Goal: Information Seeking & Learning: Learn about a topic

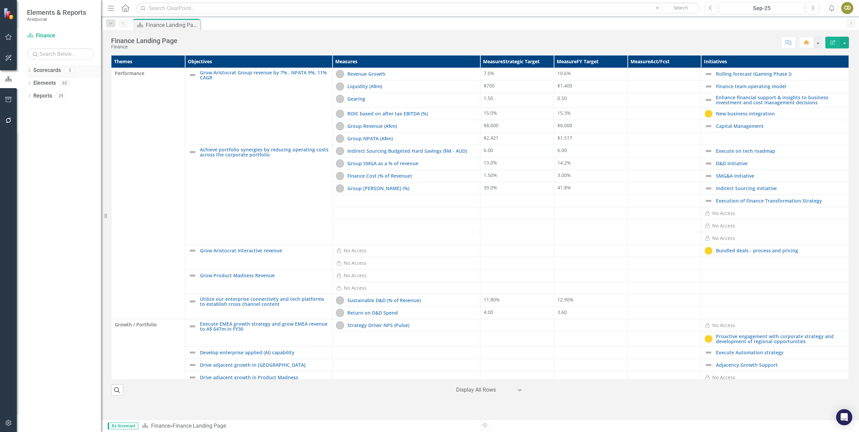
click at [28, 69] on icon "Dropdown" at bounding box center [29, 71] width 5 height 4
click at [29, 109] on icon "Dropdown" at bounding box center [29, 109] width 5 height 4
click at [9, 58] on icon "button" at bounding box center [8, 57] width 7 height 5
click at [7, 37] on icon "button" at bounding box center [8, 36] width 7 height 5
click at [59, 47] on link "My Workspace" at bounding box center [60, 47] width 67 height 8
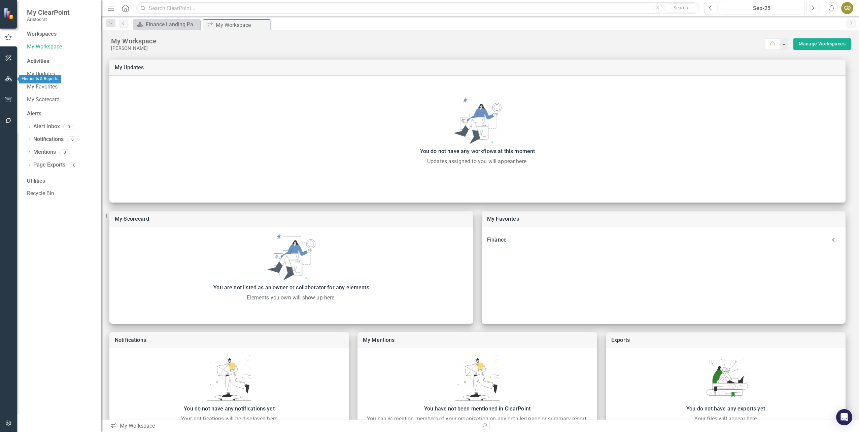
click at [7, 77] on icon "button" at bounding box center [8, 78] width 7 height 5
click at [30, 95] on icon "Dropdown" at bounding box center [29, 97] width 5 height 4
click at [30, 108] on icon "Dropdown" at bounding box center [32, 108] width 5 height 4
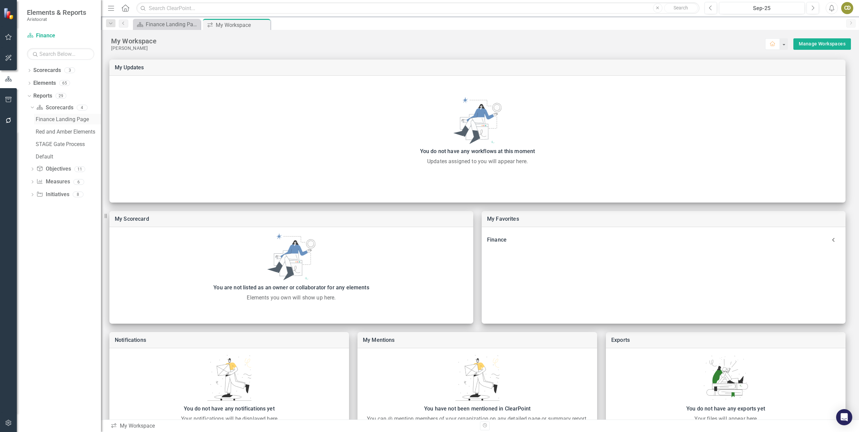
click at [40, 121] on div "Finance Landing Page" at bounding box center [68, 119] width 65 height 6
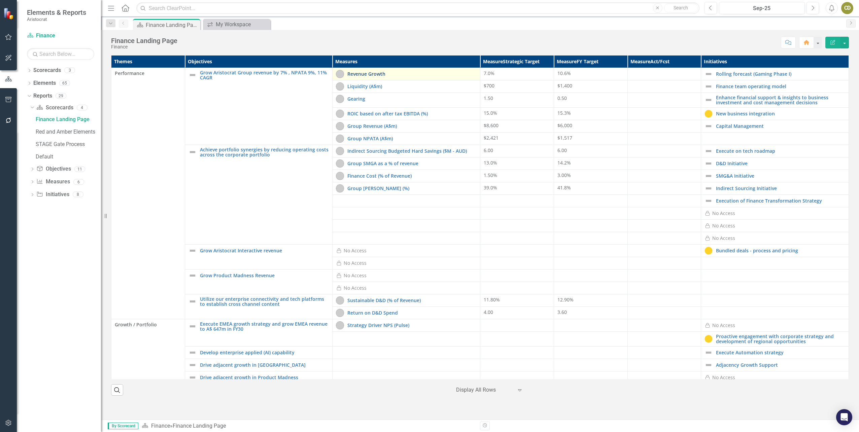
click at [366, 76] on link "Revenue Growth" at bounding box center [411, 73] width 129 height 5
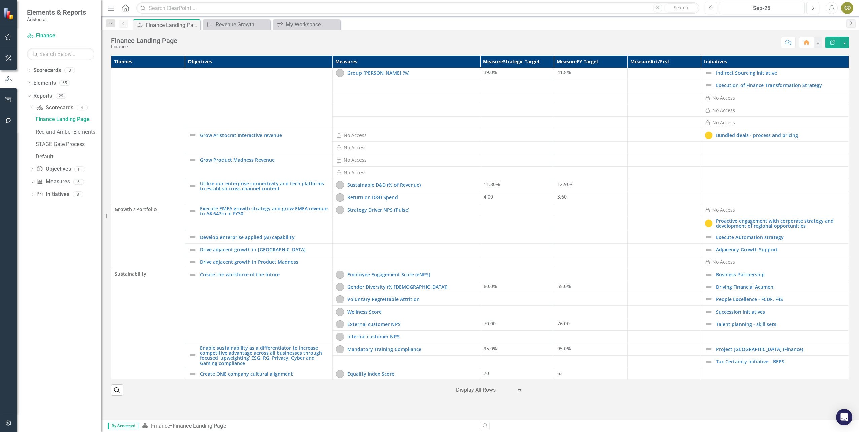
scroll to position [114, 0]
click at [728, 352] on link "Project [GEOGRAPHIC_DATA] (Finance)" at bounding box center [780, 350] width 129 height 5
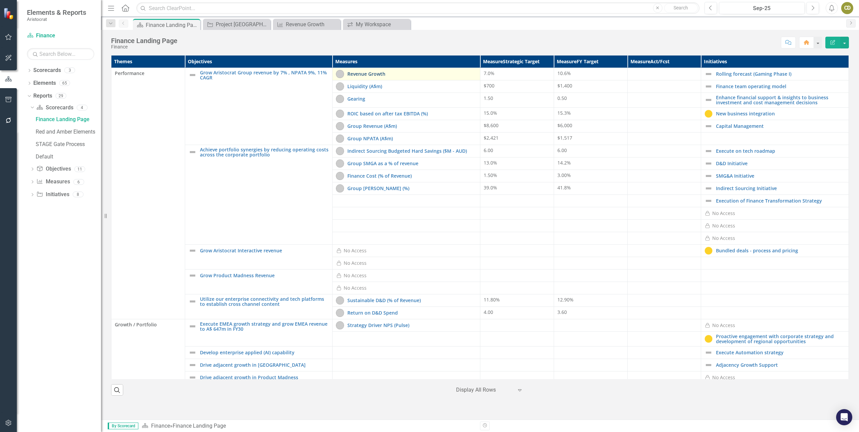
click at [386, 73] on link "Revenue Growth" at bounding box center [411, 73] width 129 height 5
click at [401, 82] on div "Liquidity (A$m)" at bounding box center [406, 86] width 141 height 8
click at [356, 88] on link "Liquidity (A$m)" at bounding box center [411, 86] width 129 height 5
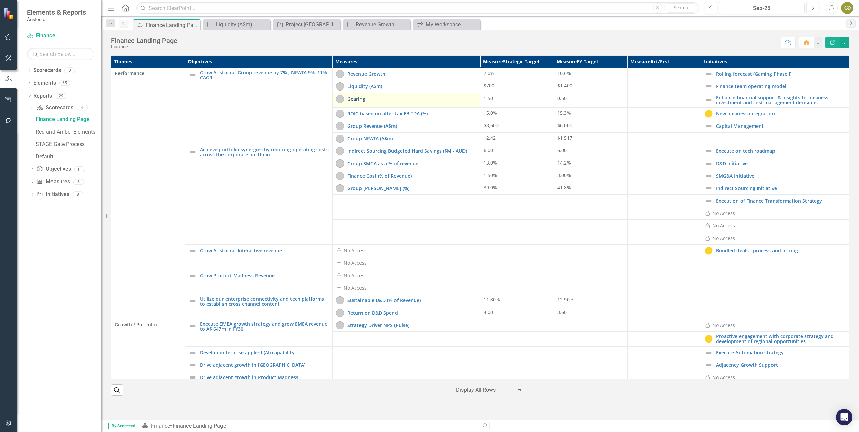
click at [391, 100] on link "Gearing" at bounding box center [411, 98] width 129 height 5
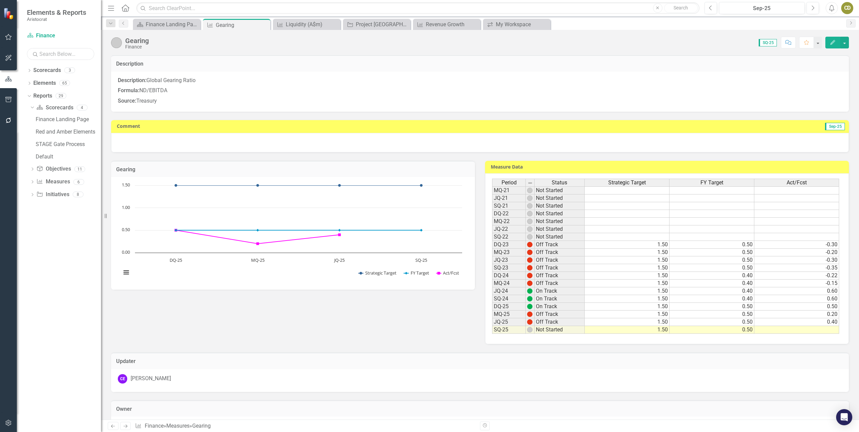
click at [52, 52] on input "text" at bounding box center [60, 54] width 67 height 12
click at [44, 289] on div "Dropdown Scorecards 3 Dropdown Group Functions Finance Operational Dropdown Ele…" at bounding box center [59, 248] width 84 height 367
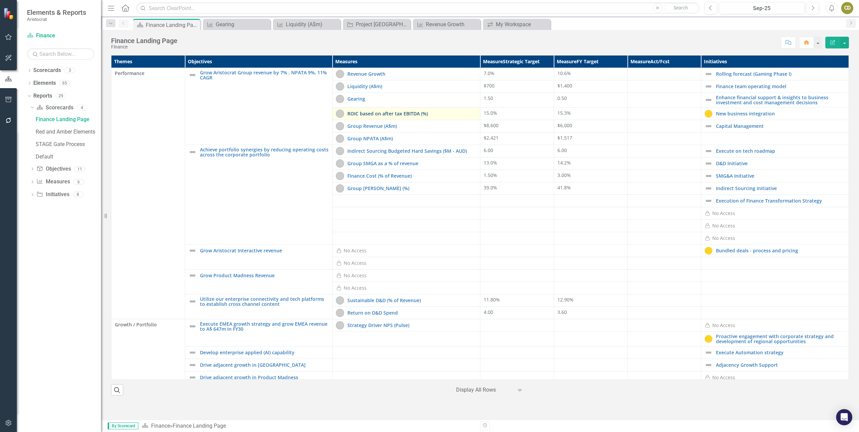
click at [408, 114] on link "ROIC based on after tax EBITDA (%)" at bounding box center [411, 113] width 129 height 5
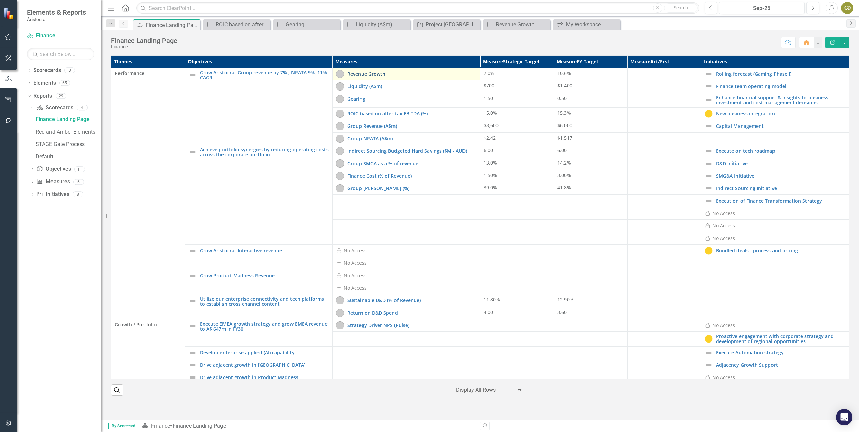
click at [385, 76] on link "Revenue Growth" at bounding box center [411, 73] width 129 height 5
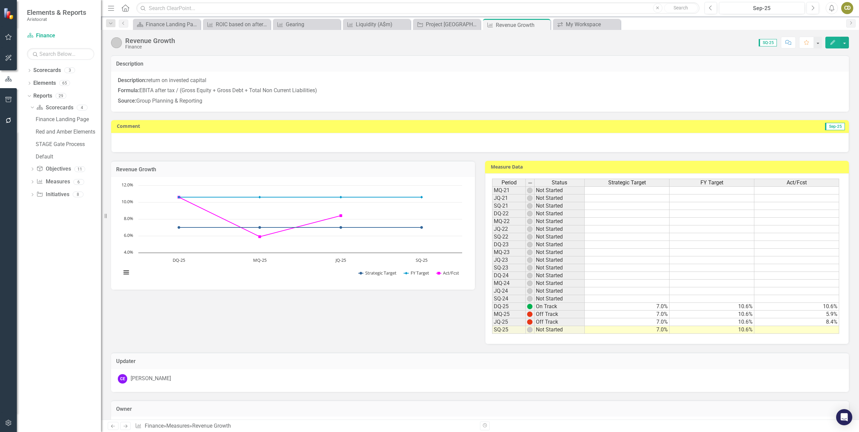
click at [399, 86] on p "Formula: EBITA after tax / (Gross Equity + Gross Debt + Total Non Current Liabi…" at bounding box center [480, 91] width 725 height 10
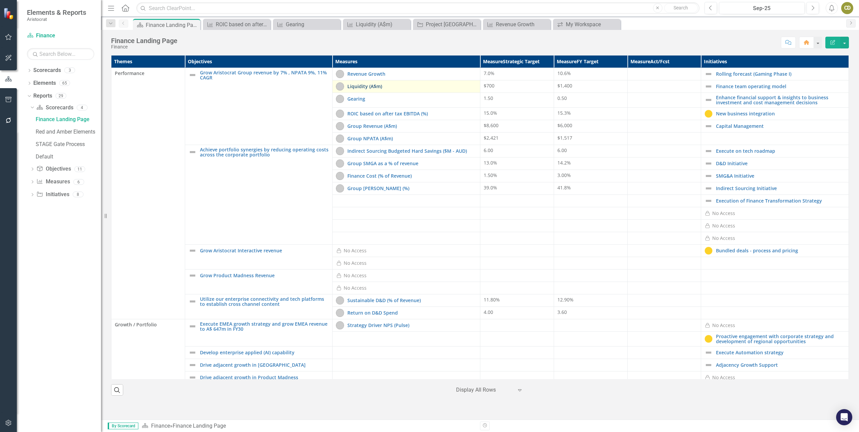
click at [396, 87] on link "Liquidity (A$m)" at bounding box center [411, 86] width 129 height 5
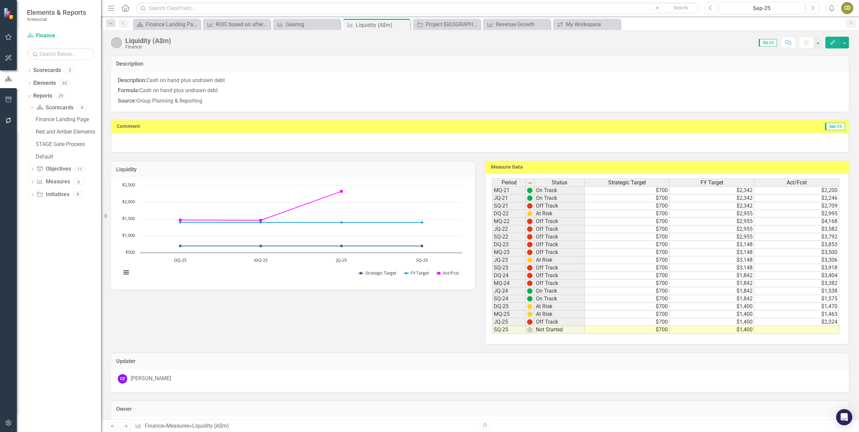
click at [367, 79] on p "Description: Cash on hand plus undrawn debt" at bounding box center [480, 81] width 725 height 9
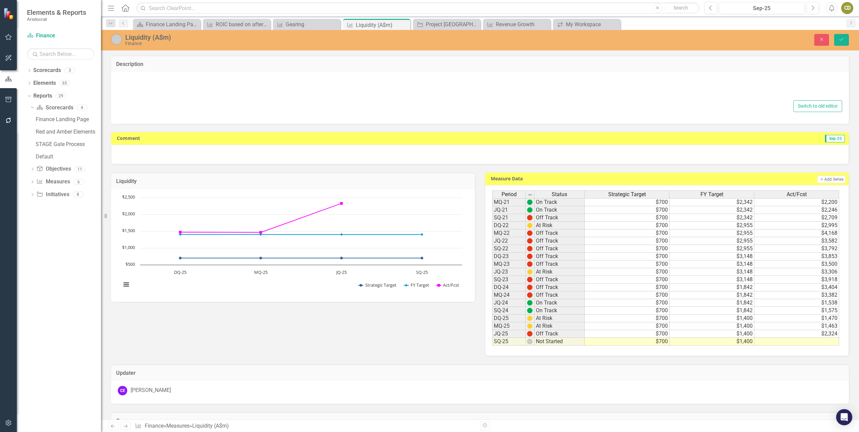
type textarea "<p><strong>Description:&nbsp;</strong>Cash on hand plus undrawn debt</p> <p><st…"
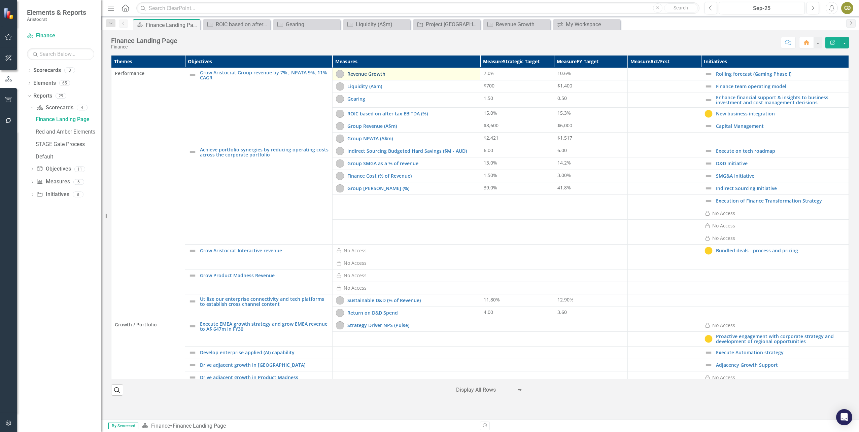
click at [396, 74] on link "Revenue Growth" at bounding box center [411, 73] width 129 height 5
click at [401, 86] on link "Liquidity (A$m)" at bounding box center [411, 86] width 129 height 5
click at [397, 125] on link "Group Revenue (A$m)" at bounding box center [411, 126] width 129 height 5
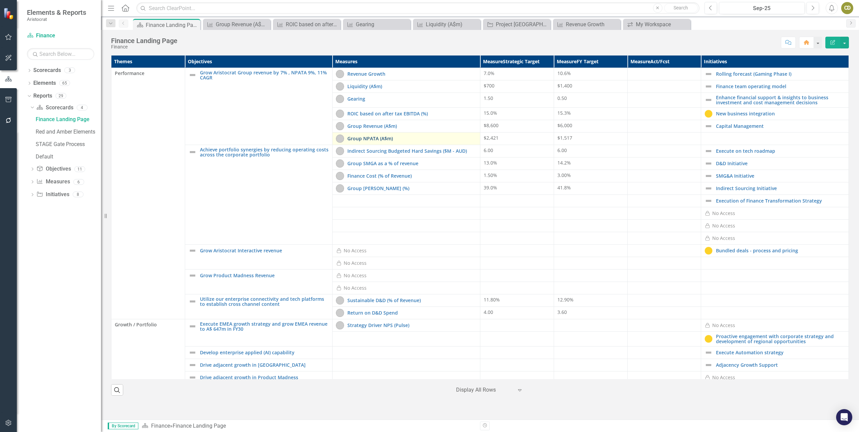
click at [398, 139] on link "Group NPATA (A$m)" at bounding box center [411, 138] width 129 height 5
click at [684, 25] on icon "Close" at bounding box center [684, 24] width 7 height 5
click at [614, 26] on icon "Close" at bounding box center [614, 24] width 7 height 5
click at [544, 25] on icon "Close" at bounding box center [544, 24] width 7 height 5
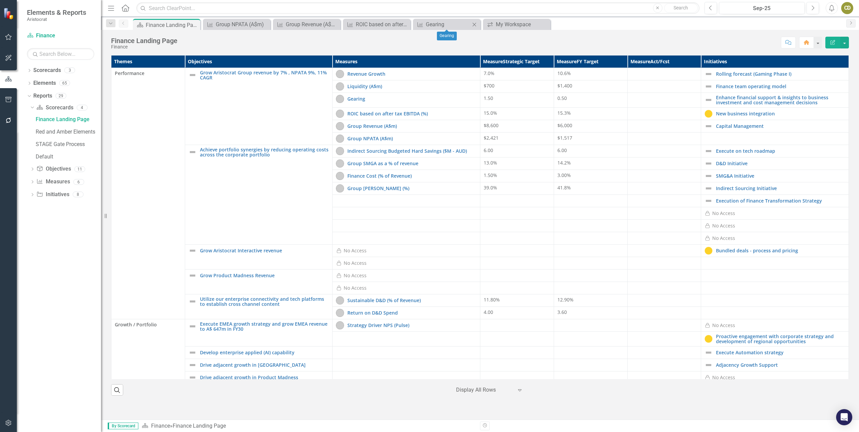
click at [472, 25] on icon "Close" at bounding box center [474, 24] width 7 height 5
click at [404, 26] on icon "Close" at bounding box center [404, 24] width 7 height 5
click at [335, 24] on icon "Close" at bounding box center [334, 24] width 7 height 5
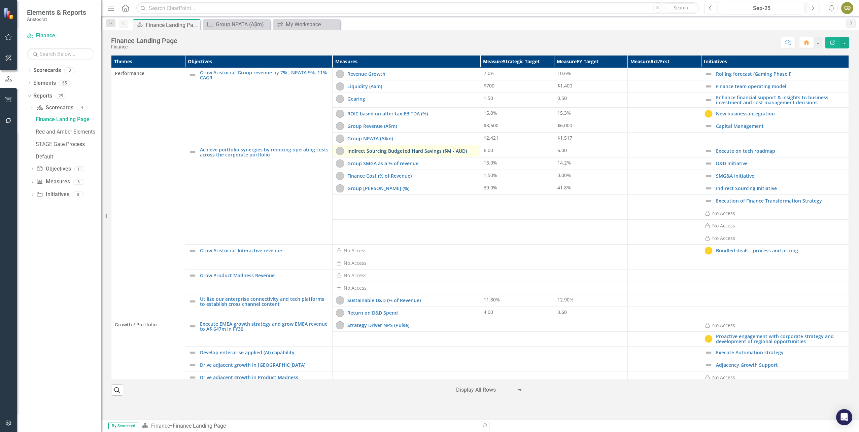
click at [391, 152] on link "Indirect Sourcing Budgeted Hard Savings ($M - AUD)" at bounding box center [411, 150] width 129 height 5
click at [406, 165] on link "Group SMGA as a % of revenue" at bounding box center [411, 163] width 129 height 5
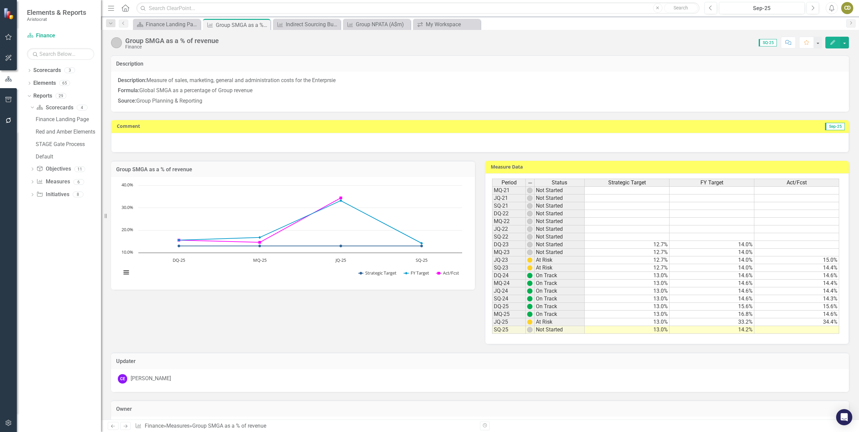
click at [224, 84] on p "Description: Measure of sales, marketing, general and administration costs for …" at bounding box center [480, 81] width 725 height 9
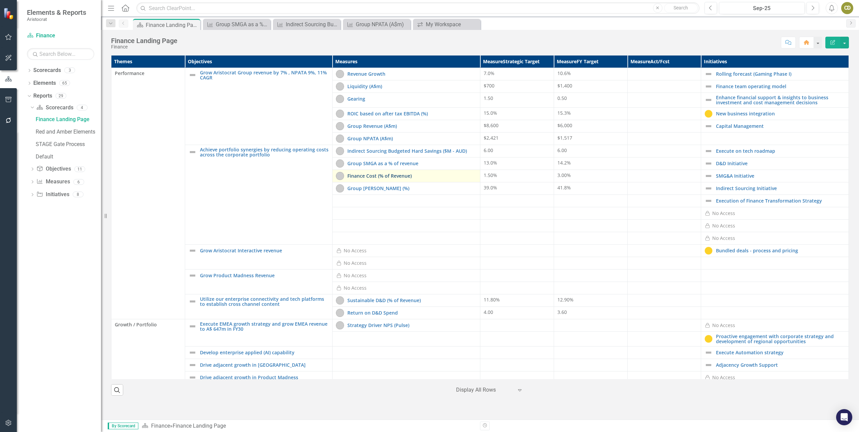
click at [442, 177] on link "Finance Cost (% of Revenue)" at bounding box center [411, 175] width 129 height 5
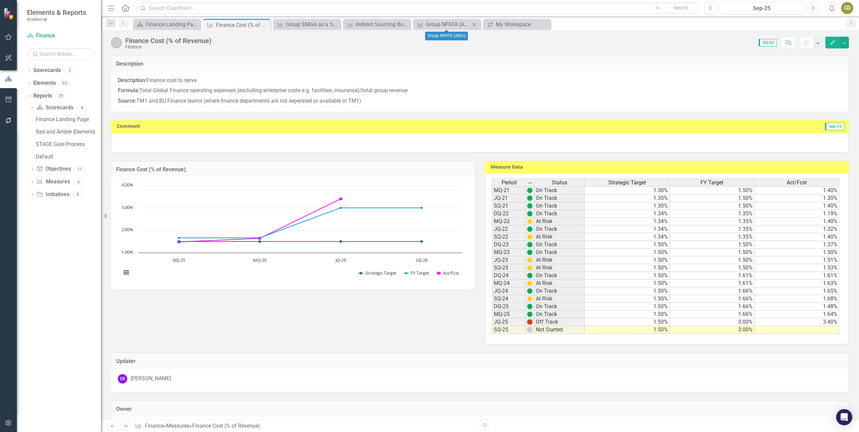
click at [477, 22] on icon "Close" at bounding box center [474, 24] width 7 height 5
click at [406, 24] on icon "Close" at bounding box center [404, 24] width 7 height 5
click at [335, 25] on icon "Close" at bounding box center [334, 24] width 7 height 5
click at [264, 26] on icon "Close" at bounding box center [264, 24] width 7 height 5
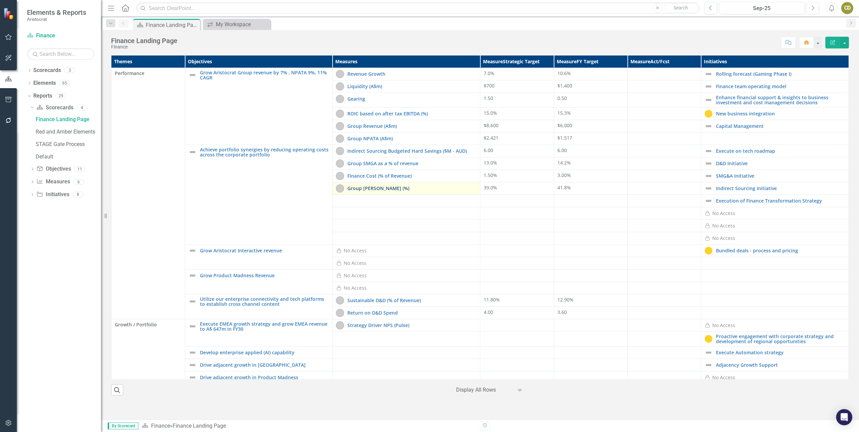
click at [434, 191] on link "Group [PERSON_NAME] (%)" at bounding box center [411, 188] width 129 height 5
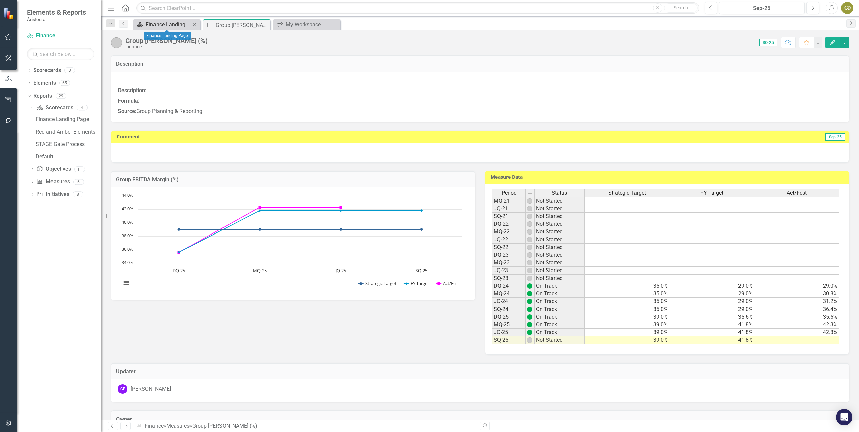
click at [170, 26] on div "Finance Landing Page" at bounding box center [168, 24] width 44 height 8
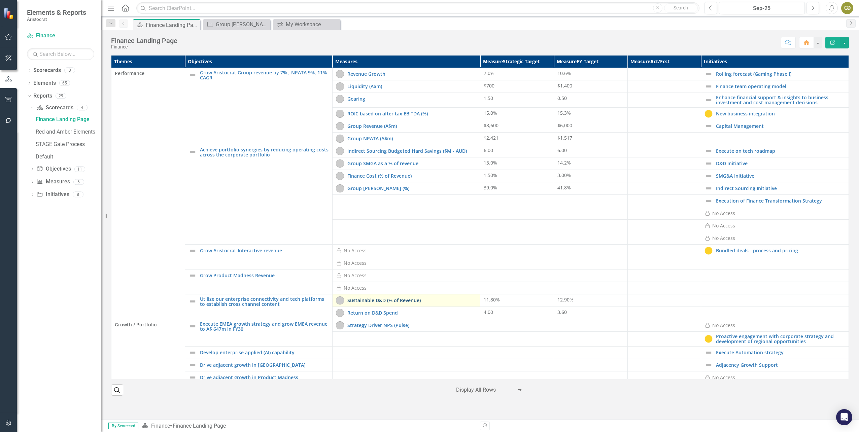
click at [380, 300] on link "Sustainable D&D (% of Revenue)" at bounding box center [411, 300] width 129 height 5
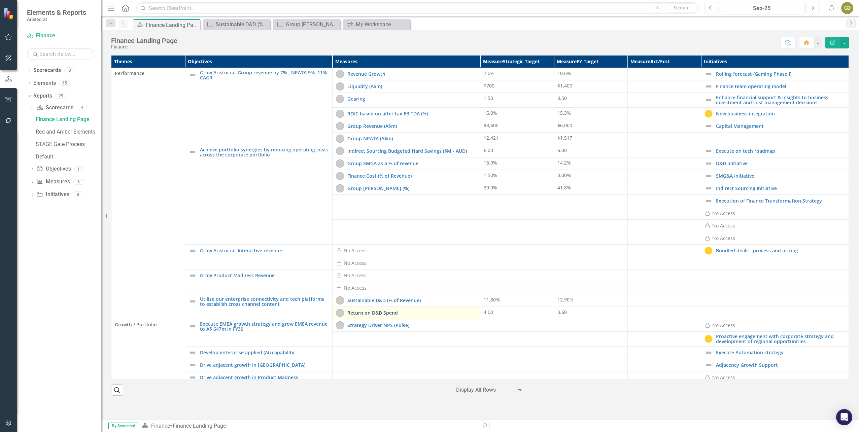
click at [372, 311] on link "Return on D&D Spend" at bounding box center [411, 312] width 129 height 5
click at [365, 328] on link "Strategy Driver NPS (Pulse)" at bounding box center [411, 325] width 129 height 5
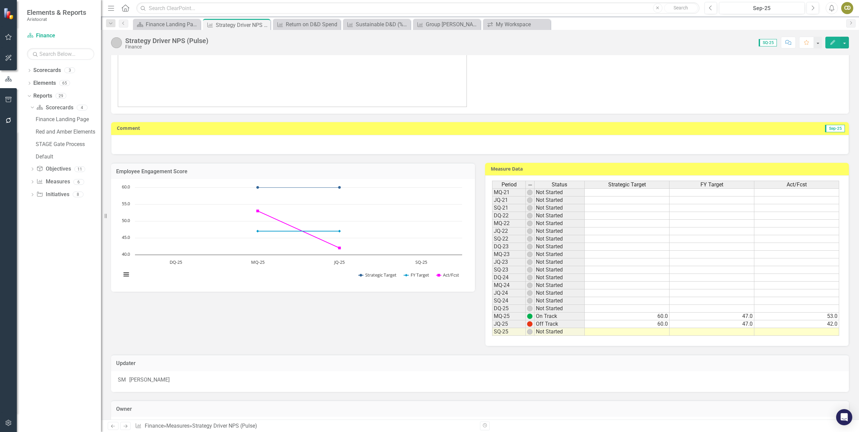
scroll to position [82, 0]
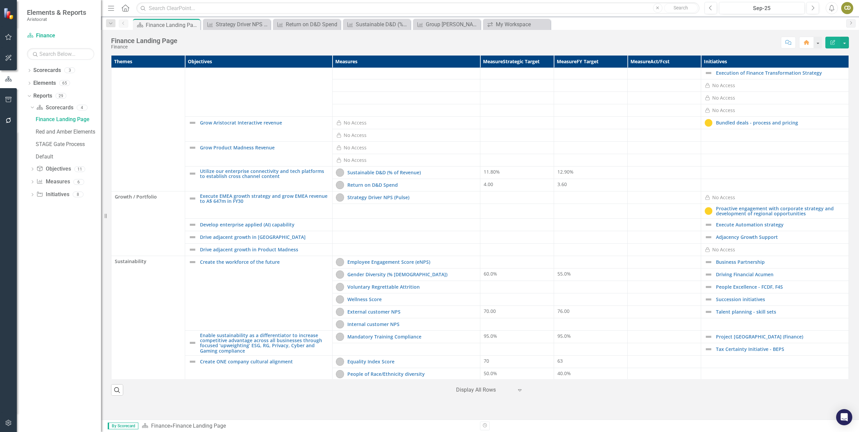
scroll to position [129, 0]
click at [374, 310] on link "External customer NPS" at bounding box center [411, 310] width 129 height 5
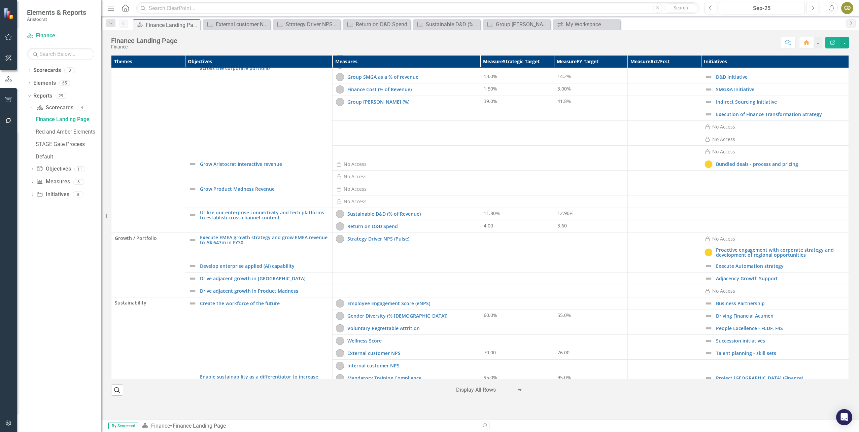
scroll to position [129, 0]
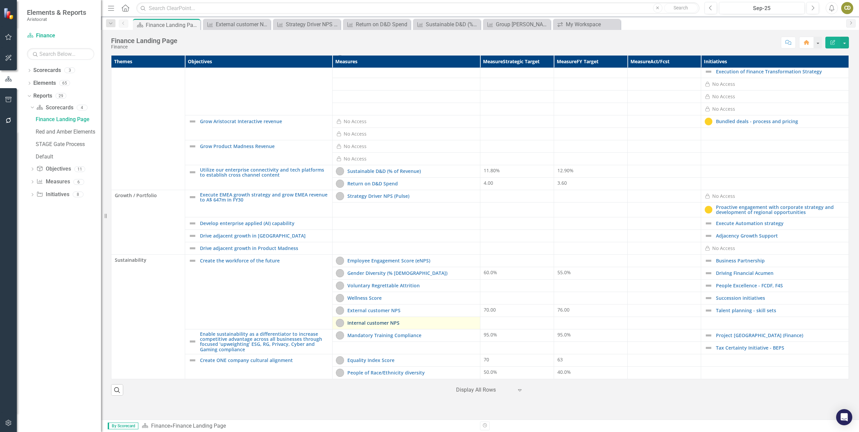
click at [388, 323] on link "Internal customer NPS" at bounding box center [411, 323] width 129 height 5
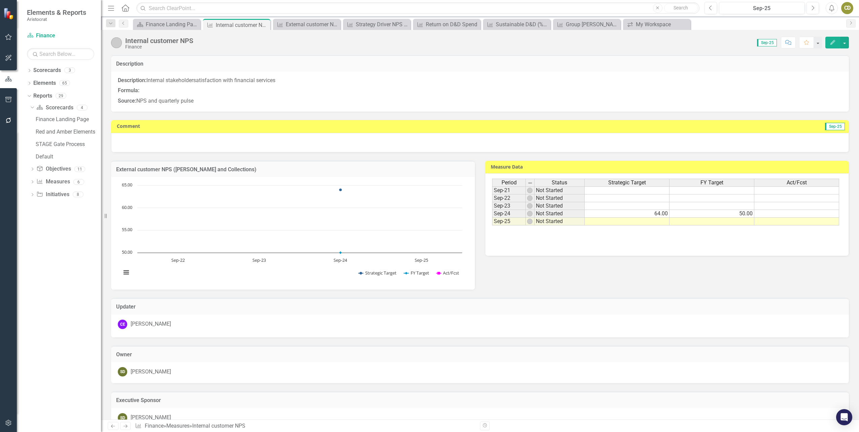
scroll to position [16, 0]
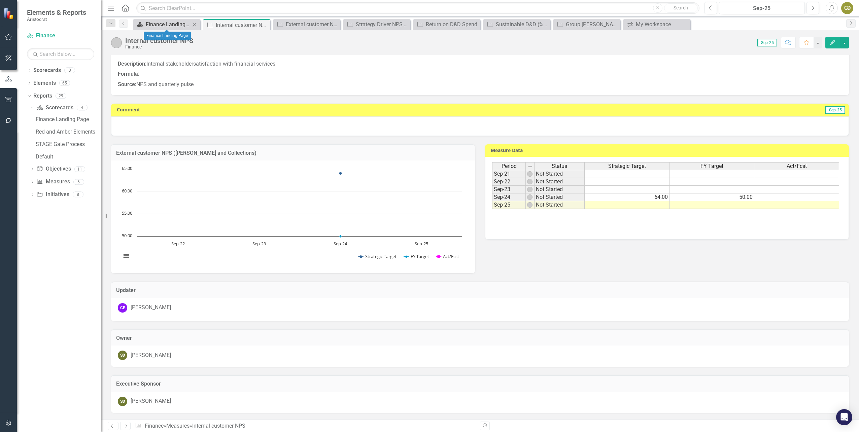
click at [179, 26] on div "Finance Landing Page" at bounding box center [168, 24] width 44 height 8
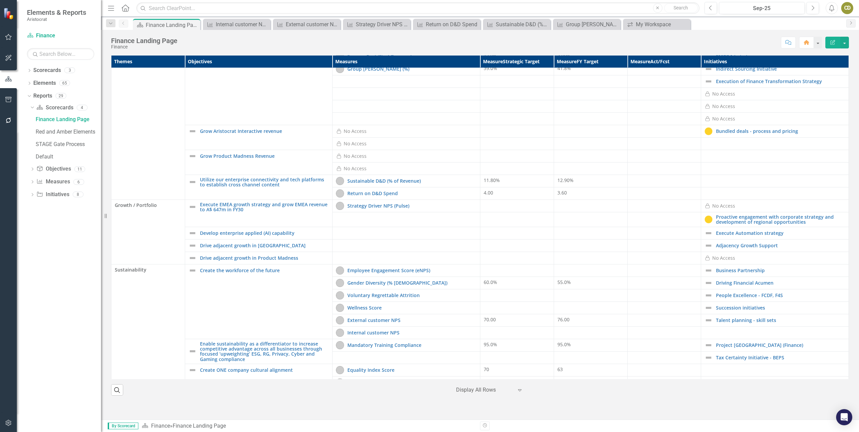
scroll to position [129, 0]
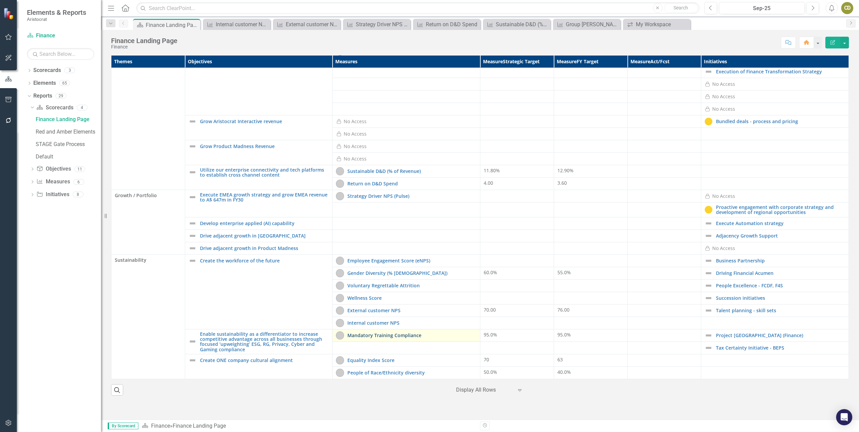
click at [398, 337] on link "Mandatory Training Compliance" at bounding box center [411, 335] width 129 height 5
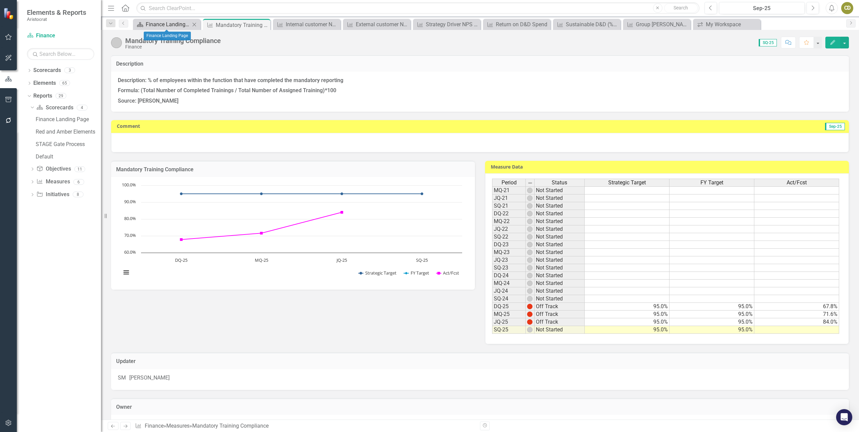
click at [161, 26] on div "Finance Landing Page" at bounding box center [168, 24] width 44 height 8
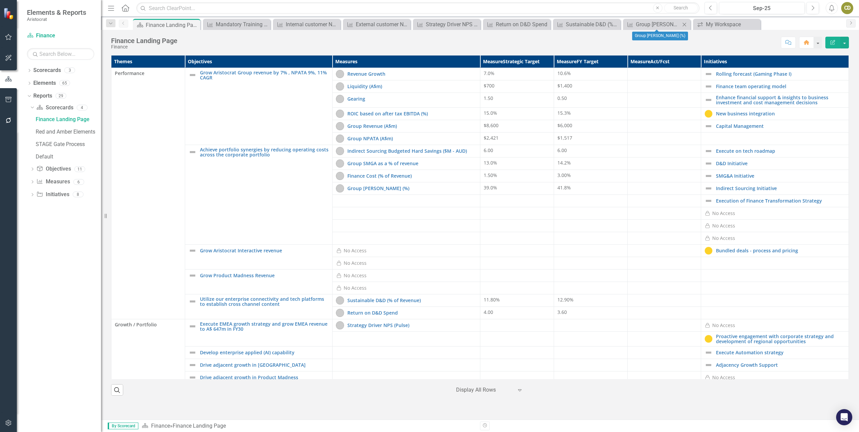
click at [685, 25] on icon at bounding box center [685, 25] width 4 height 4
click at [613, 24] on icon "Close" at bounding box center [614, 24] width 7 height 5
click at [542, 23] on icon "Close" at bounding box center [544, 24] width 7 height 5
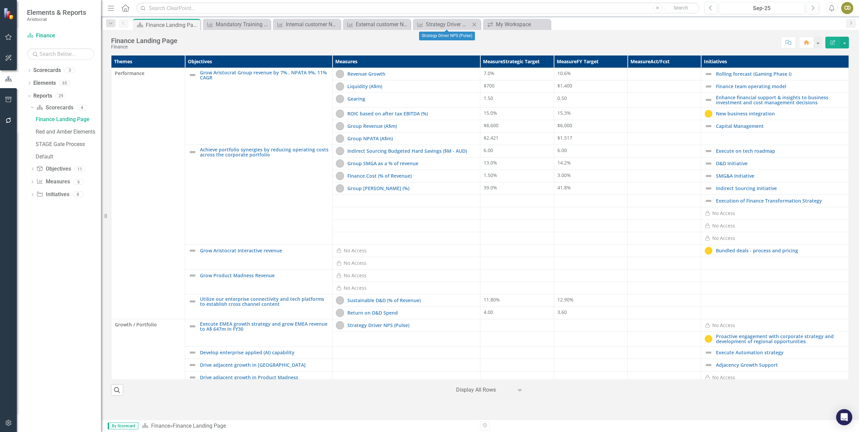
click at [474, 24] on icon at bounding box center [475, 25] width 4 height 4
click at [405, 25] on icon "Close" at bounding box center [404, 24] width 7 height 5
click at [332, 25] on icon "Close" at bounding box center [334, 24] width 7 height 5
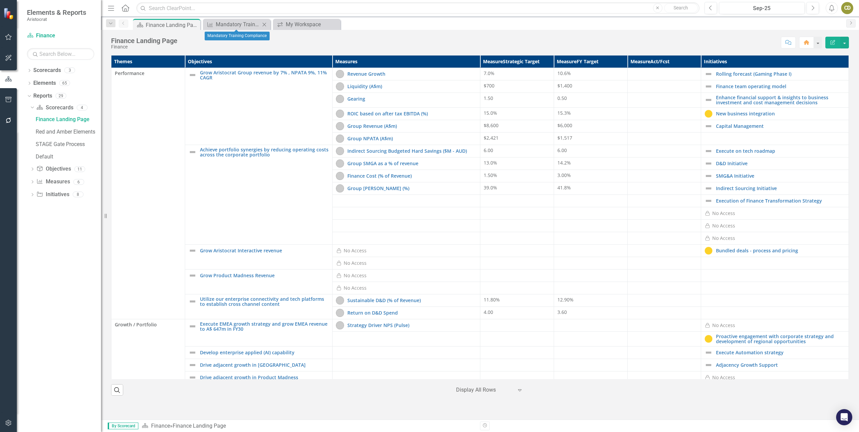
click at [265, 24] on icon at bounding box center [265, 25] width 4 height 4
click at [172, 27] on div "Finance Landing Page" at bounding box center [164, 25] width 36 height 8
click at [376, 178] on link "Finance Cost (% of Revenue)" at bounding box center [411, 175] width 129 height 5
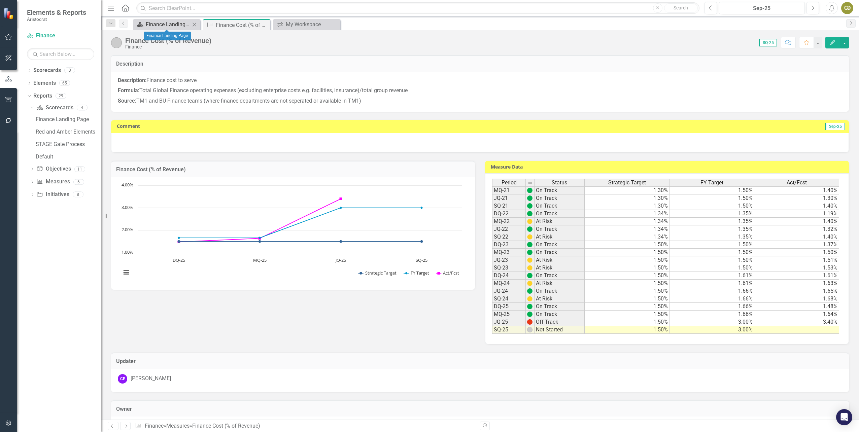
click at [176, 26] on div "Finance Landing Page" at bounding box center [168, 24] width 44 height 8
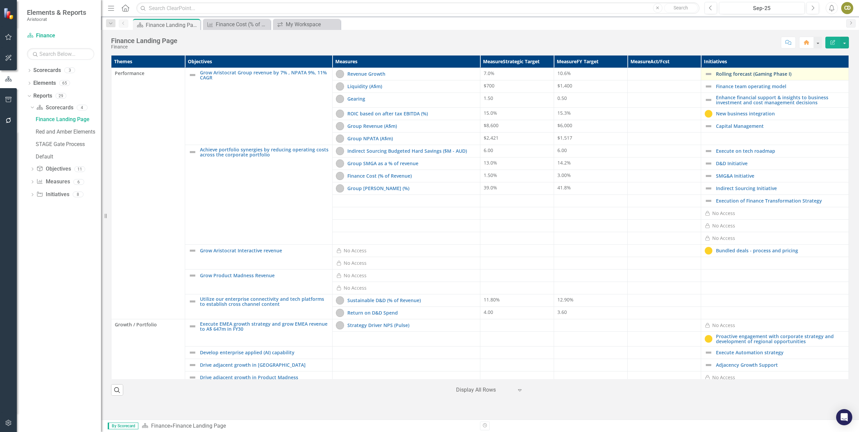
click at [745, 74] on link "Rolling forecast (Gaming Phase I)" at bounding box center [780, 73] width 129 height 5
click at [800, 84] on link "Finance team operating model" at bounding box center [780, 86] width 129 height 5
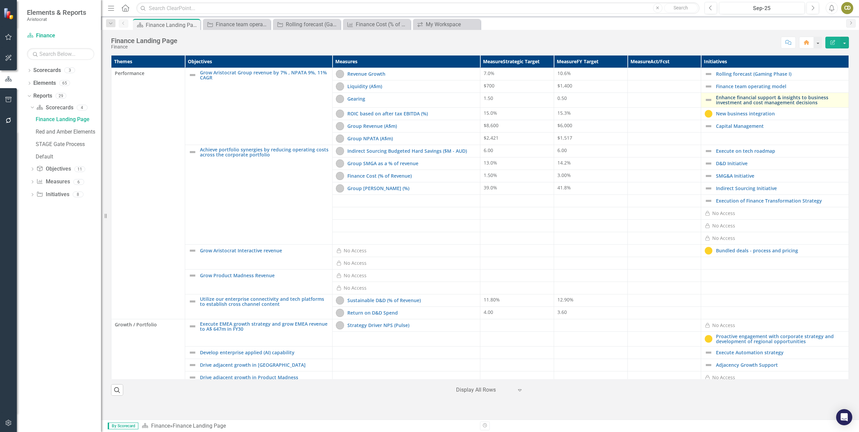
click at [762, 98] on link "Enhance financial support & insights to business investment and cost management…" at bounding box center [780, 100] width 129 height 10
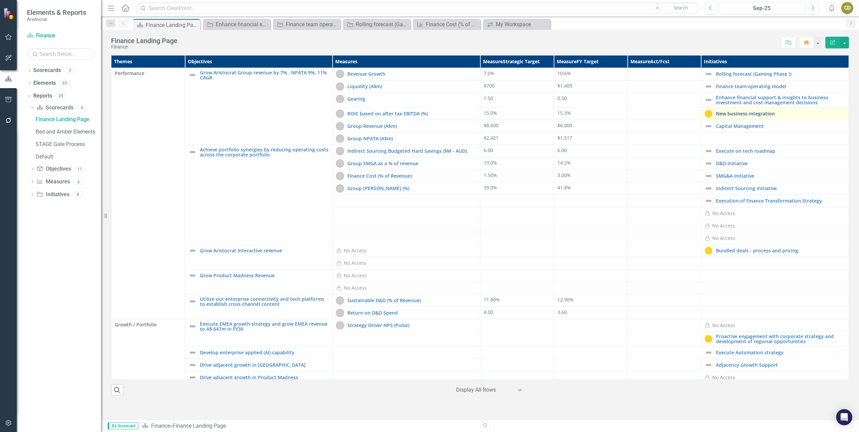
click at [777, 114] on link "New business integration" at bounding box center [780, 113] width 129 height 5
click at [763, 126] on link "Capital Management" at bounding box center [780, 126] width 129 height 5
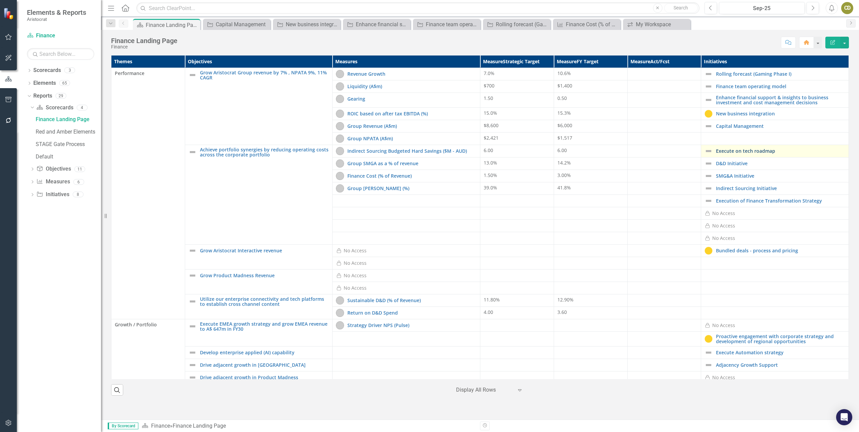
click at [803, 153] on link "Execute on tech roadmap" at bounding box center [780, 150] width 129 height 5
click at [796, 165] on link "D&D Initiative" at bounding box center [780, 163] width 129 height 5
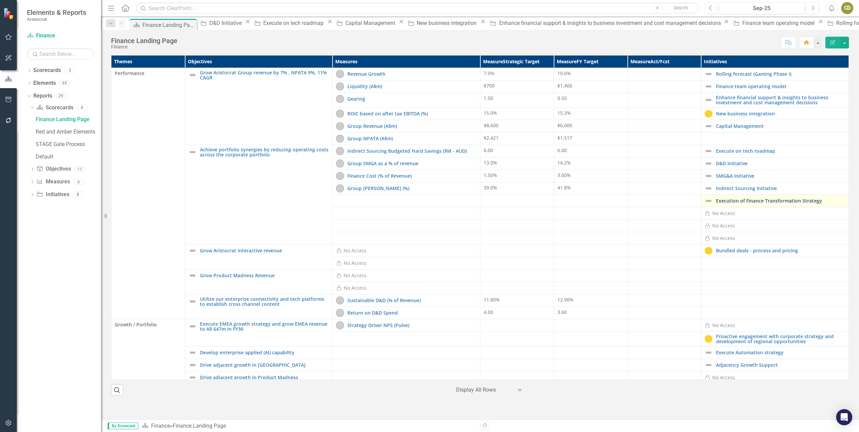
click at [828, 200] on link "Execution of Finance Transformation Strategy" at bounding box center [780, 200] width 129 height 5
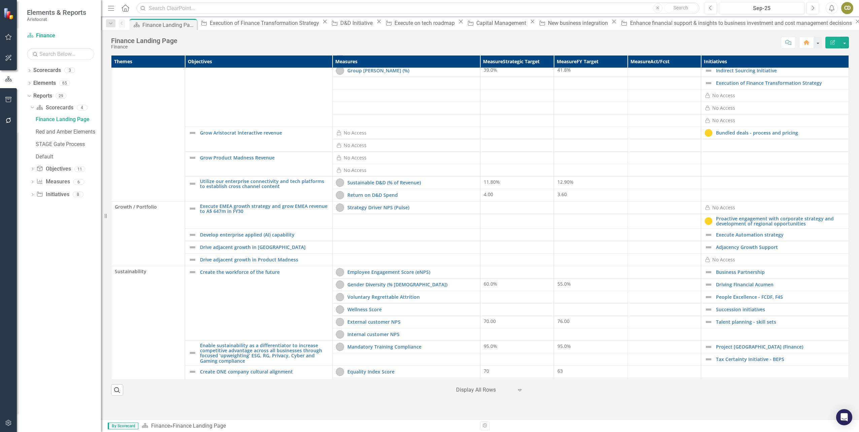
scroll to position [129, 0]
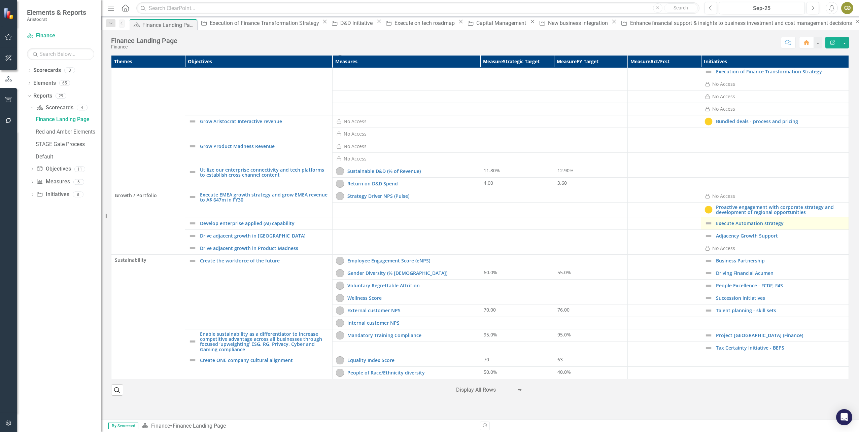
click at [794, 226] on div "Execute Automation strategy" at bounding box center [775, 224] width 141 height 8
click at [797, 226] on link "Execute Automation strategy" at bounding box center [780, 223] width 129 height 5
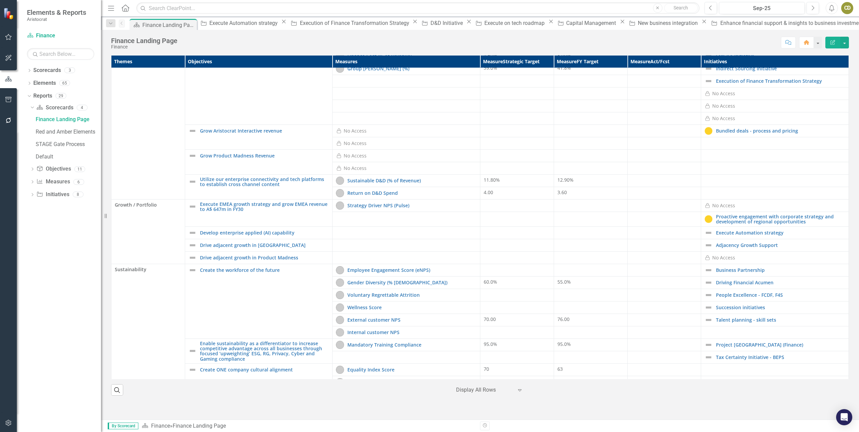
scroll to position [129, 0]
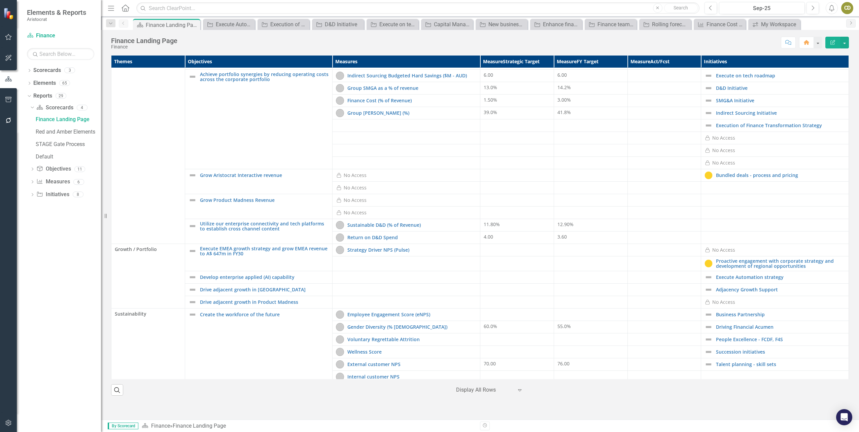
scroll to position [129, 0]
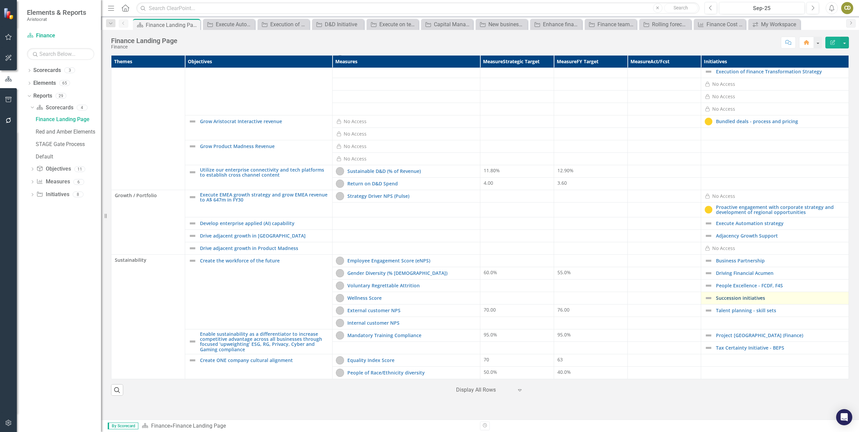
click at [779, 297] on link "Succession initiatives" at bounding box center [780, 298] width 129 height 5
